Goal: Find specific page/section

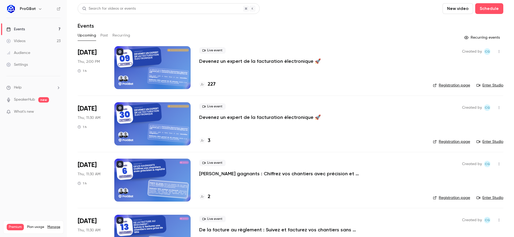
click at [481, 88] on link "Enter Studio" at bounding box center [490, 85] width 27 height 5
click at [210, 83] on h4 "227" at bounding box center [212, 84] width 8 height 7
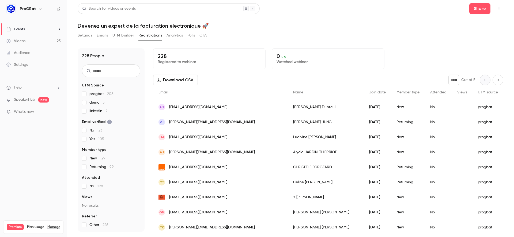
click at [493, 79] on button "Next page" at bounding box center [498, 79] width 11 height 11
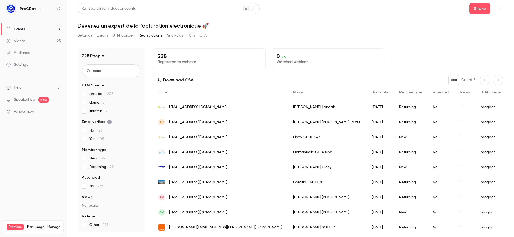
click at [257, 82] on div "Download CSV * Out of 5" at bounding box center [328, 79] width 350 height 11
click at [256, 83] on div "Download CSV * Out of 5" at bounding box center [328, 79] width 350 height 11
click at [483, 82] on icon "Previous page" at bounding box center [486, 80] width 6 height 4
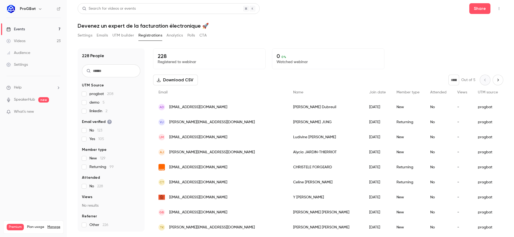
click at [417, 74] on div "228 Registered to webinar 0 0 % Watched webinar Download CSV * Out of 5 Email N…" at bounding box center [328, 139] width 350 height 183
click at [399, 66] on div "228 Registered to webinar 0 0 % Watched webinar" at bounding box center [328, 58] width 350 height 21
click at [488, 83] on div "* Out of 5" at bounding box center [476, 79] width 55 height 11
click at [495, 81] on icon "Next page" at bounding box center [498, 80] width 6 height 4
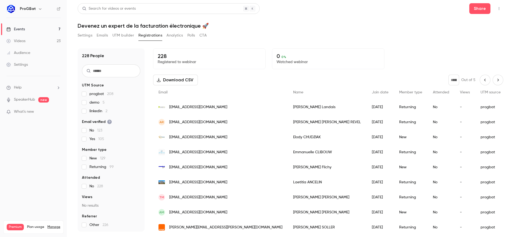
click at [493, 82] on button "Next page" at bounding box center [498, 79] width 11 height 11
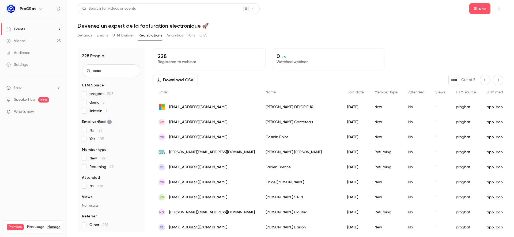
click at [495, 79] on icon "Next page" at bounding box center [498, 80] width 6 height 4
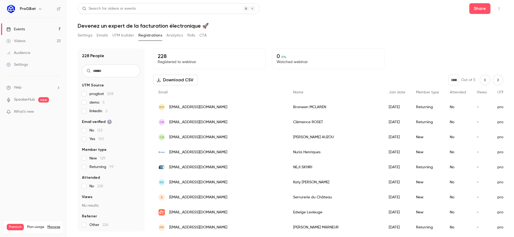
click at [496, 79] on icon "Next page" at bounding box center [498, 80] width 6 height 4
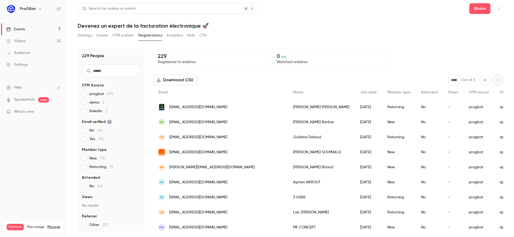
click at [450, 81] on input "*" at bounding box center [454, 79] width 11 height 11
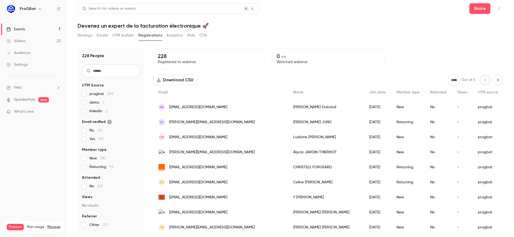
type input "*"
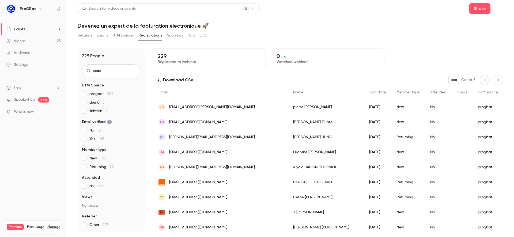
click at [439, 65] on div "229 Registered to webinar 0 0 % Watched webinar" at bounding box center [328, 58] width 350 height 21
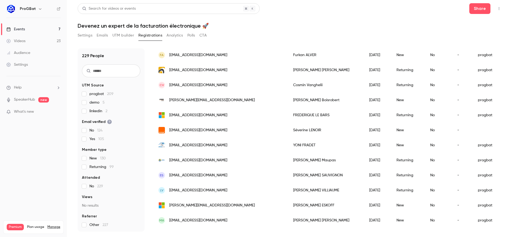
scroll to position [322, 0]
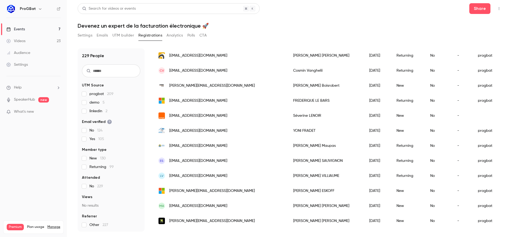
click at [198, 159] on span "[EMAIL_ADDRESS][DOMAIN_NAME]" at bounding box center [198, 161] width 58 height 6
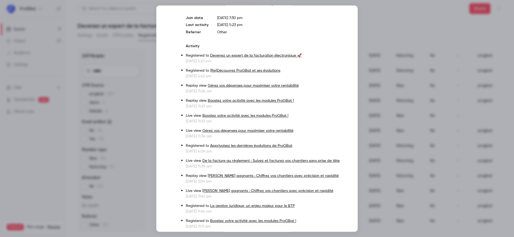
scroll to position [39, 0]
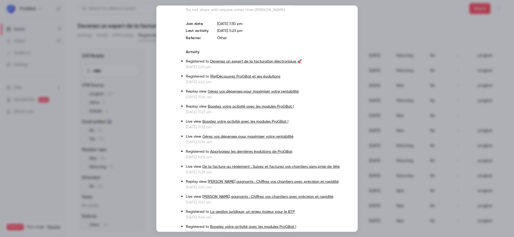
click at [405, 187] on div at bounding box center [257, 118] width 514 height 237
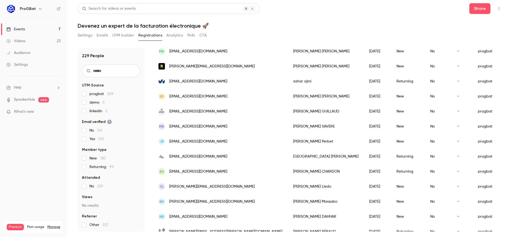
scroll to position [476, 0]
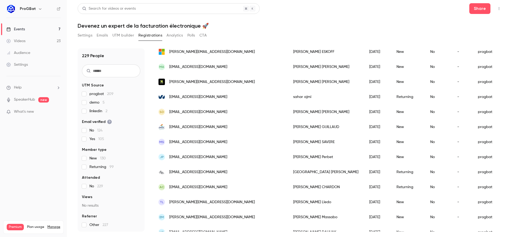
scroll to position [460, 0]
